Goal: Transaction & Acquisition: Purchase product/service

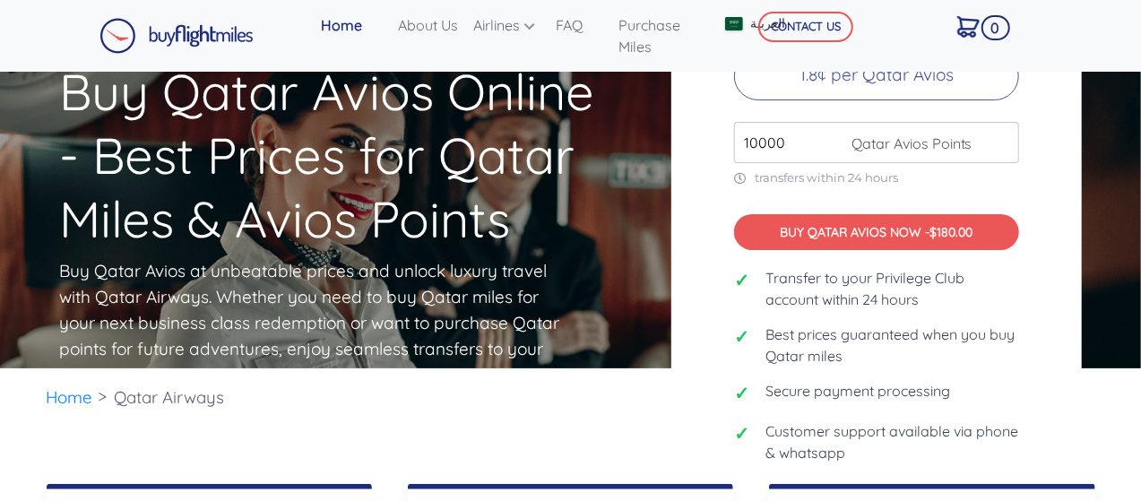
click at [797, 137] on input "10000" at bounding box center [876, 142] width 285 height 41
type input "100000"
click at [838, 188] on div "Buy Qatar Avios at Best Prices 1.8¢ per Qatar Avios 100000 Qatar Avios Points t…" at bounding box center [876, 220] width 410 height 605
click at [787, 136] on input "100000" at bounding box center [876, 142] width 285 height 41
type input "85000"
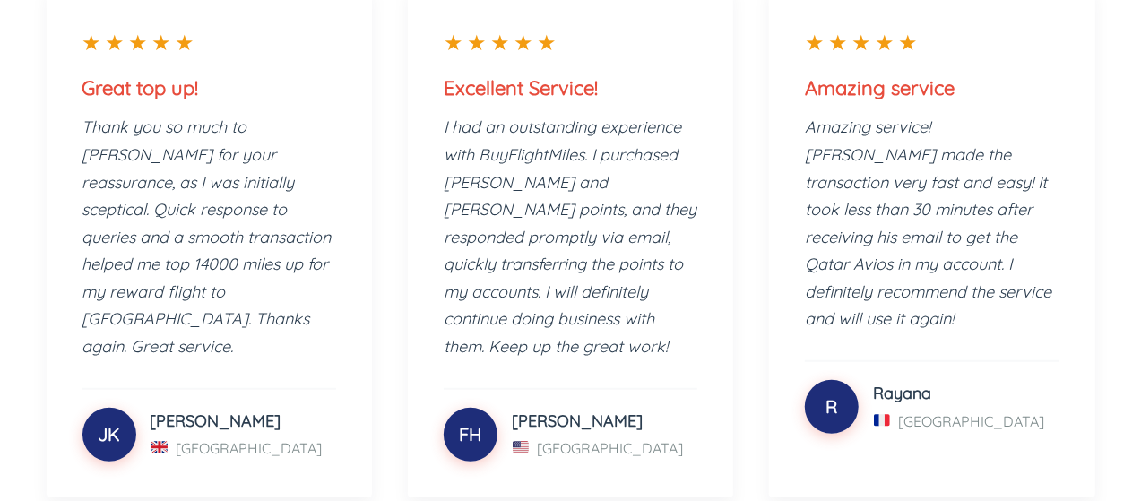
scroll to position [498, 0]
